Goal: Task Accomplishment & Management: Complete application form

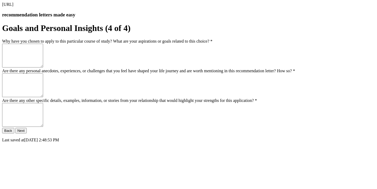
click at [43, 67] on textarea "Why have you chosen to apply to this particular course of study? What are your …" at bounding box center [22, 56] width 41 height 24
click at [43, 67] on textarea "**********" at bounding box center [22, 56] width 41 height 24
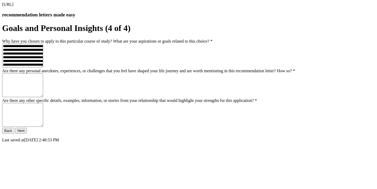
scroll to position [56, 0]
type textarea "**********"
click at [43, 97] on textarea "Are there any personal anecdotes, experiences, or challenges that you feel have…" at bounding box center [22, 85] width 41 height 24
click at [43, 87] on textarea "Are there any personal anecdotes, experiences, or challenges that you feel have…" at bounding box center [22, 85] width 41 height 24
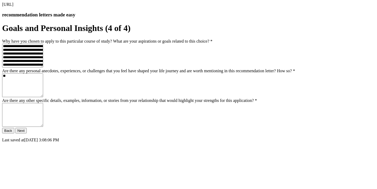
type textarea "*"
click at [43, 75] on textarea "**********" at bounding box center [22, 85] width 41 height 24
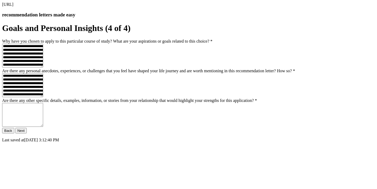
click at [43, 95] on textarea "**********" at bounding box center [22, 85] width 41 height 24
type textarea "**********"
click at [43, 117] on textarea "Are there any other specific details, examples, information, or stories from yo…" at bounding box center [22, 115] width 41 height 24
type textarea "**********"
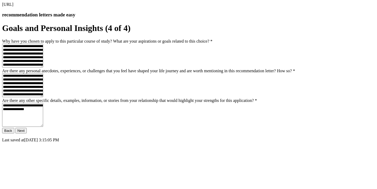
click at [27, 133] on button "Next" at bounding box center [20, 131] width 11 height 6
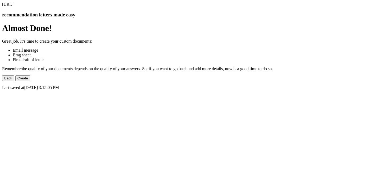
click at [30, 81] on button "Create" at bounding box center [22, 78] width 15 height 6
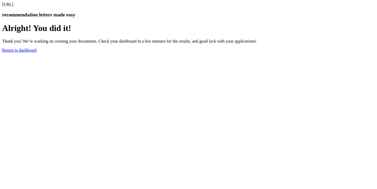
click at [37, 52] on link "Return to dashboard" at bounding box center [19, 50] width 34 height 4
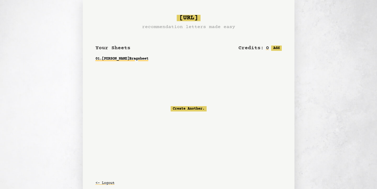
click at [128, 61] on link "01 . [PERSON_NAME] Bragsheet" at bounding box center [189, 59] width 186 height 10
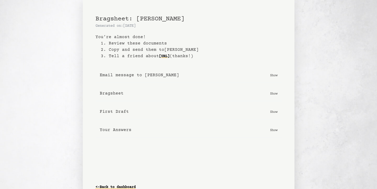
click at [276, 92] on p "Show" at bounding box center [273, 93] width 7 height 5
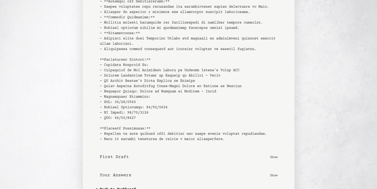
scroll to position [203, 0]
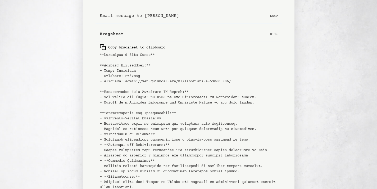
click at [272, 33] on p "Hide" at bounding box center [273, 33] width 7 height 5
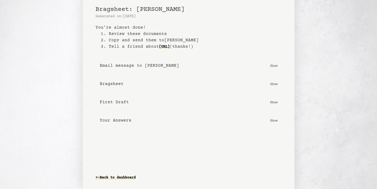
scroll to position [10, 0]
click at [274, 101] on p "Show" at bounding box center [273, 101] width 7 height 5
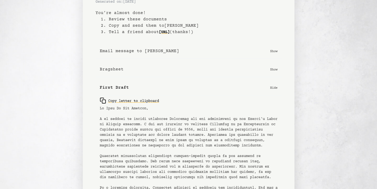
scroll to position [12, 0]
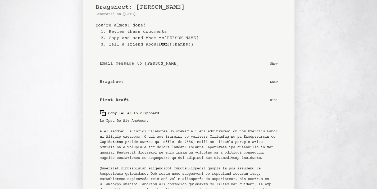
click at [274, 98] on p "Hide" at bounding box center [273, 99] width 7 height 5
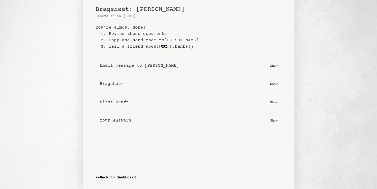
scroll to position [10, 0]
click at [274, 121] on p "Show" at bounding box center [273, 120] width 7 height 5
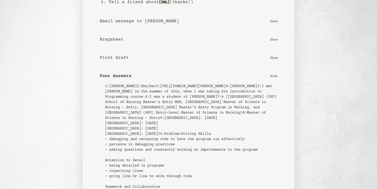
scroll to position [0, 0]
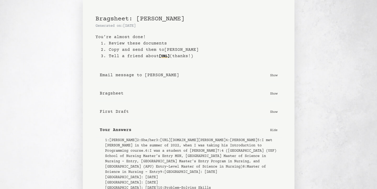
click at [274, 130] on p "Hide" at bounding box center [273, 129] width 7 height 5
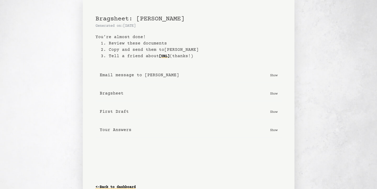
click at [274, 76] on p "Show" at bounding box center [273, 74] width 7 height 5
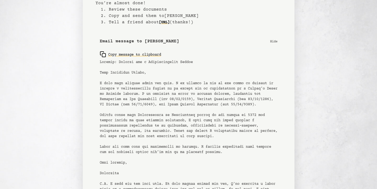
scroll to position [30, 0]
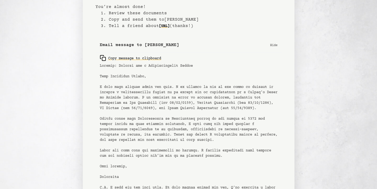
click at [274, 44] on p "Hide" at bounding box center [273, 44] width 7 height 5
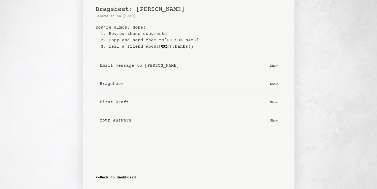
scroll to position [0, 0]
